Goal: Navigation & Orientation: Find specific page/section

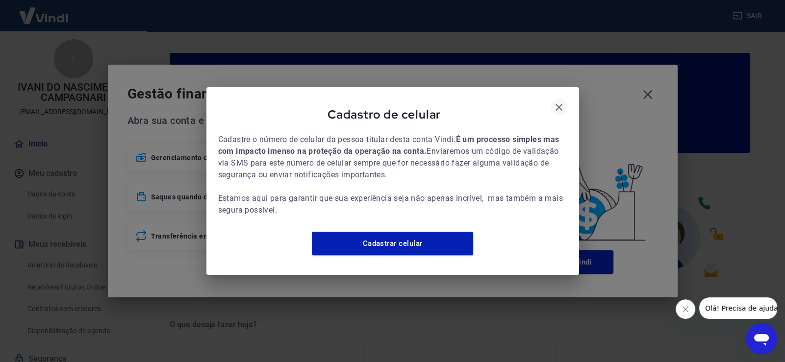
click at [556, 104] on icon "button" at bounding box center [558, 107] width 7 height 7
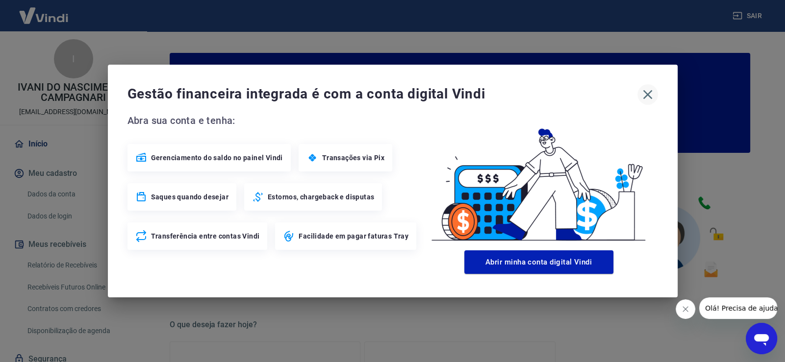
click at [642, 93] on icon "button" at bounding box center [648, 95] width 16 height 16
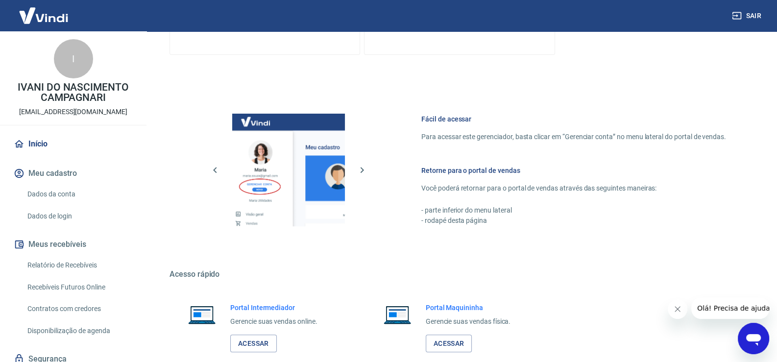
scroll to position [502, 0]
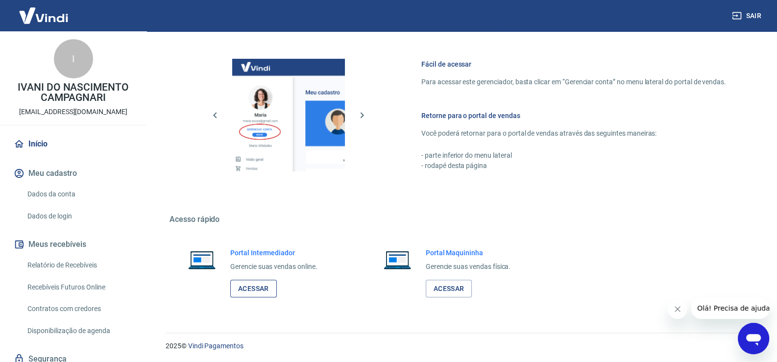
click at [255, 283] on link "Acessar" at bounding box center [253, 289] width 47 height 18
